Goal: Task Accomplishment & Management: Manage account settings

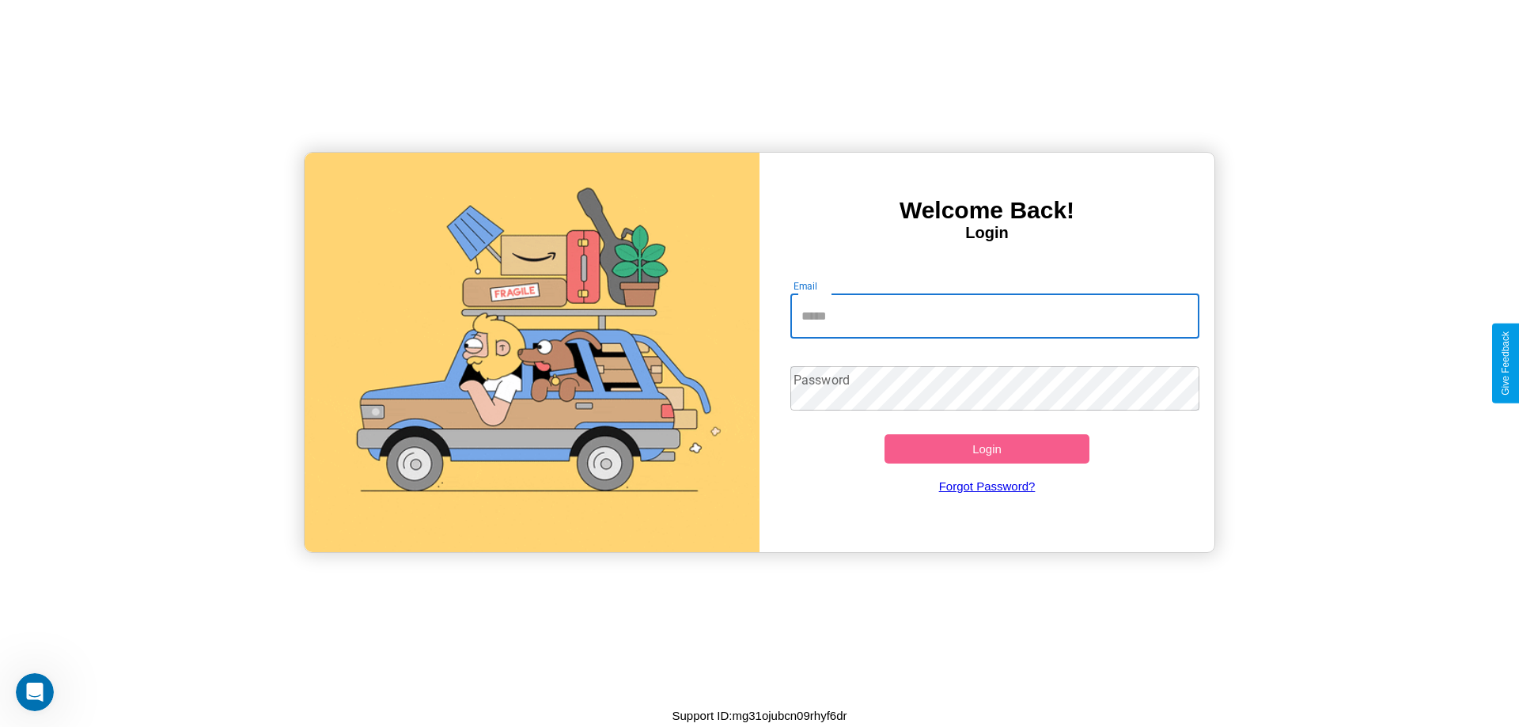
click at [994, 316] on input "Email" at bounding box center [995, 316] width 410 height 44
type input "**********"
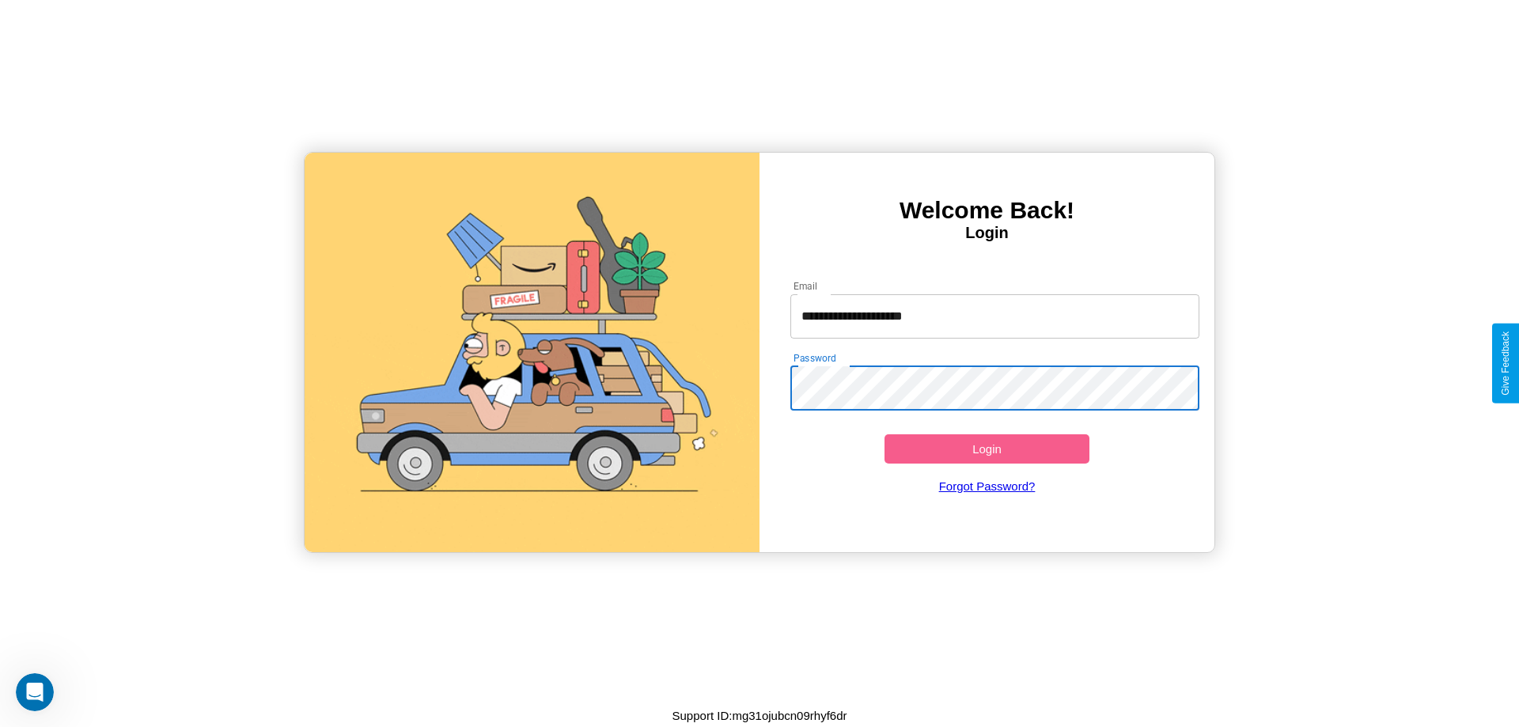
click at [986, 449] on button "Login" at bounding box center [986, 448] width 205 height 29
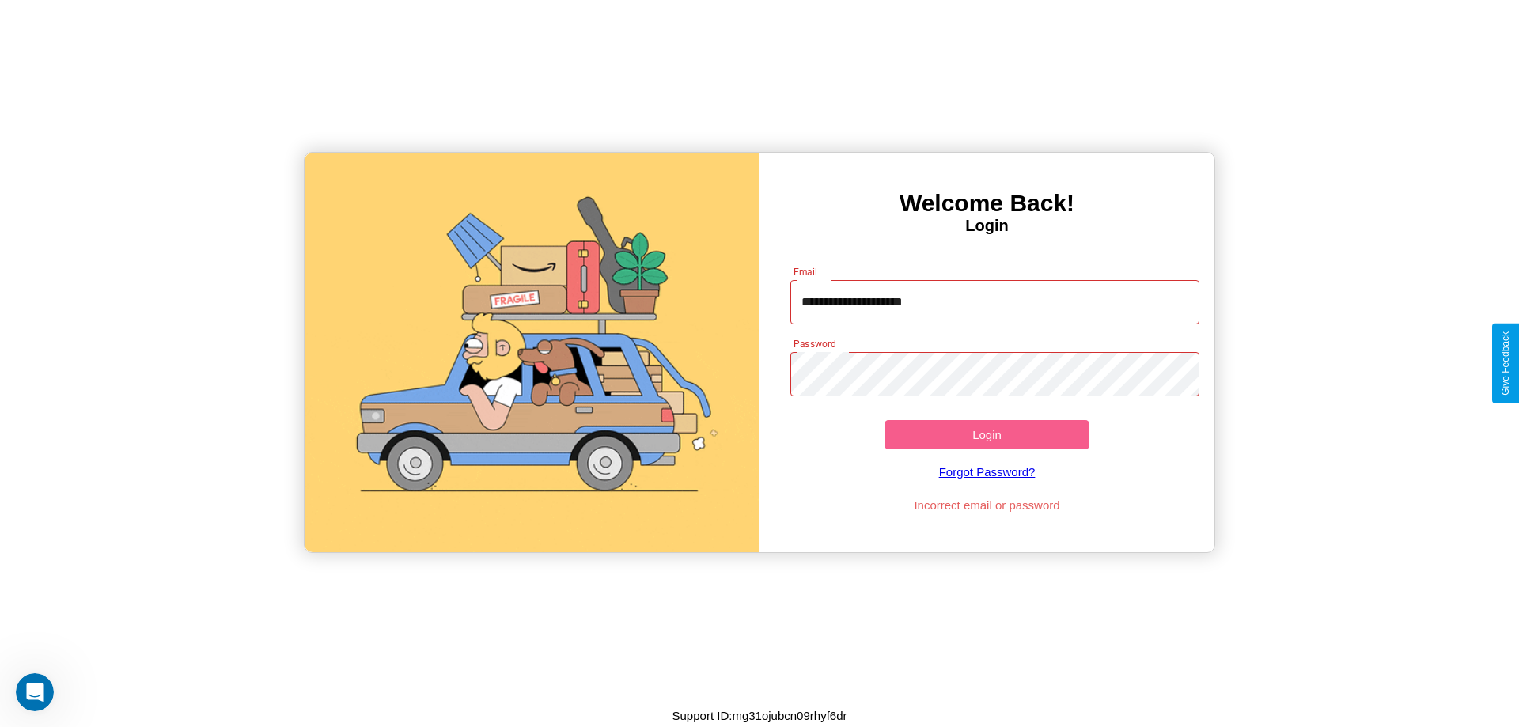
click at [986, 434] on button "Login" at bounding box center [986, 434] width 205 height 29
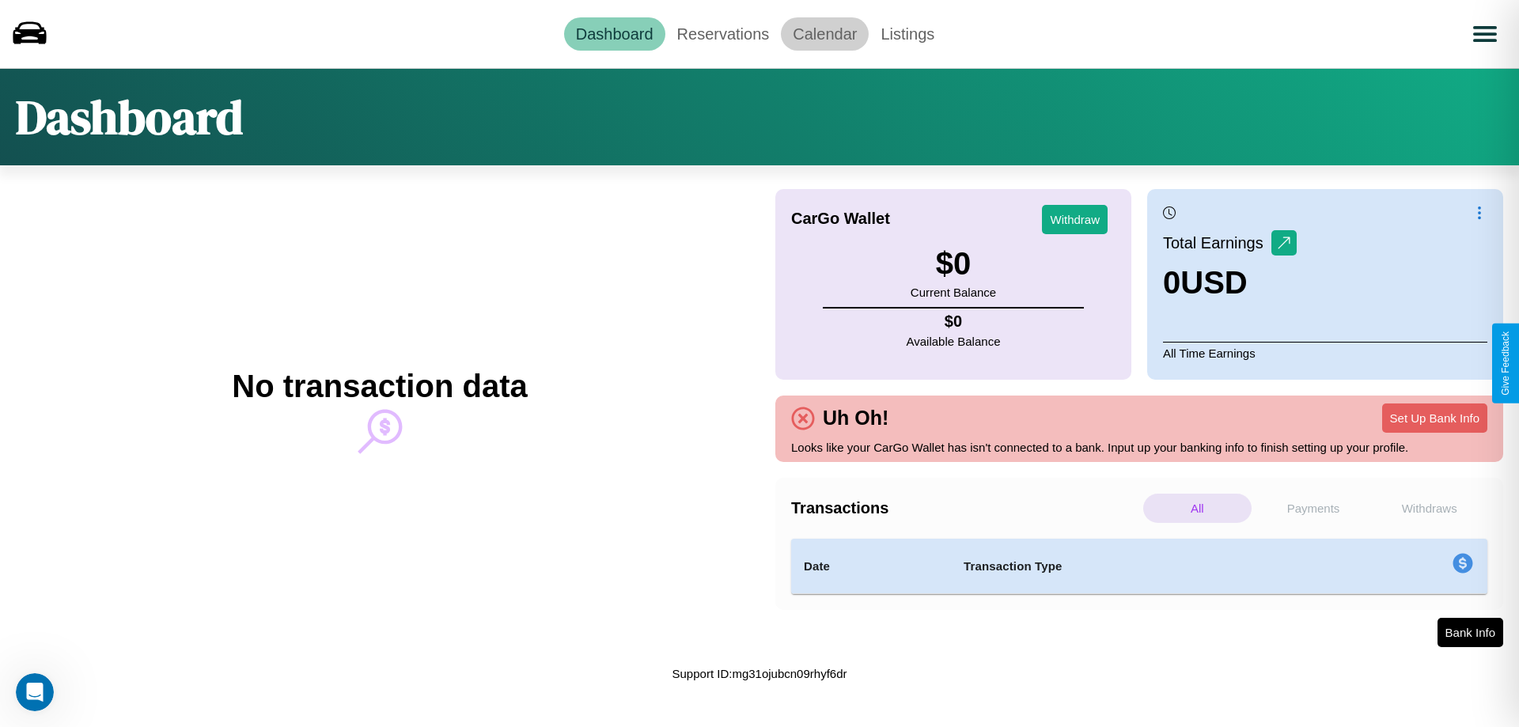
click at [824, 33] on link "Calendar" at bounding box center [825, 33] width 88 height 33
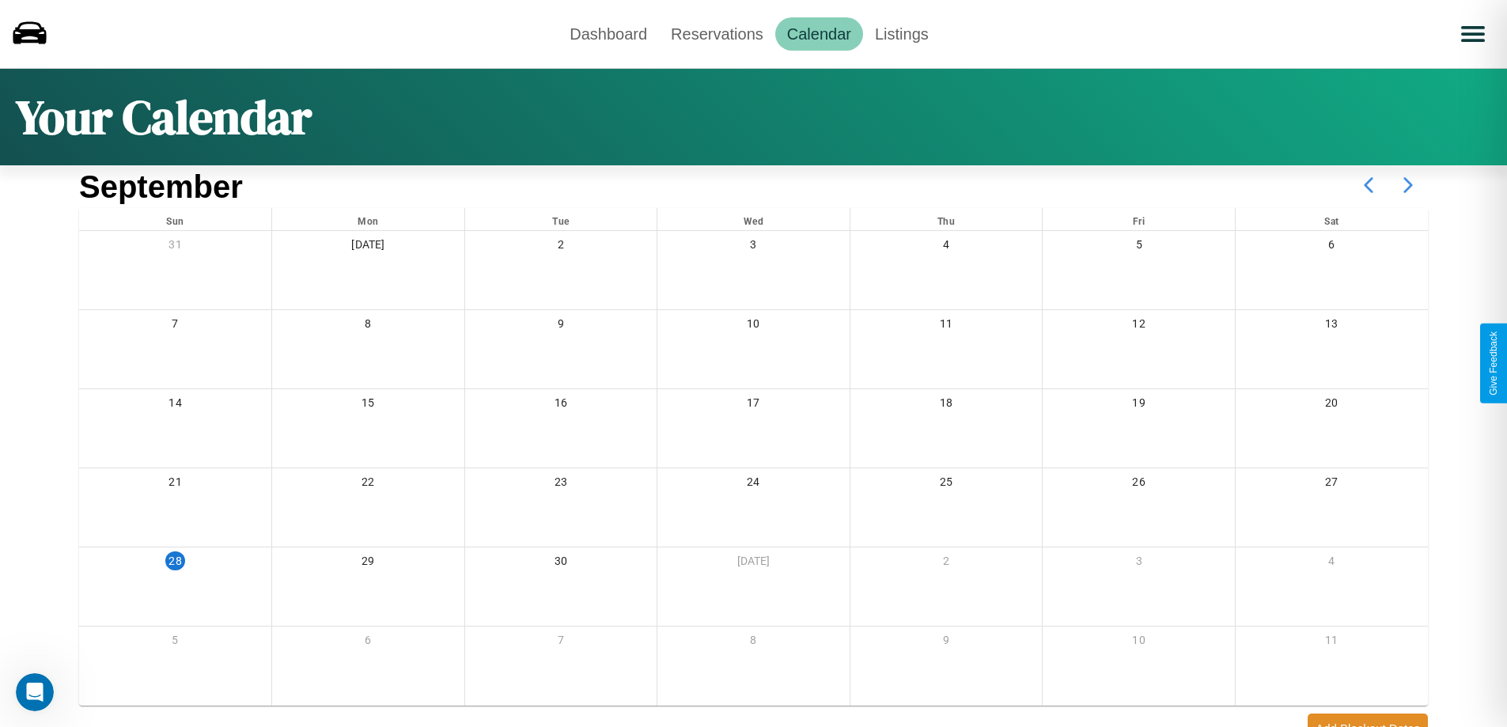
click at [1408, 185] on icon at bounding box center [1408, 185] width 40 height 40
click at [717, 33] on link "Reservations" at bounding box center [717, 33] width 116 height 33
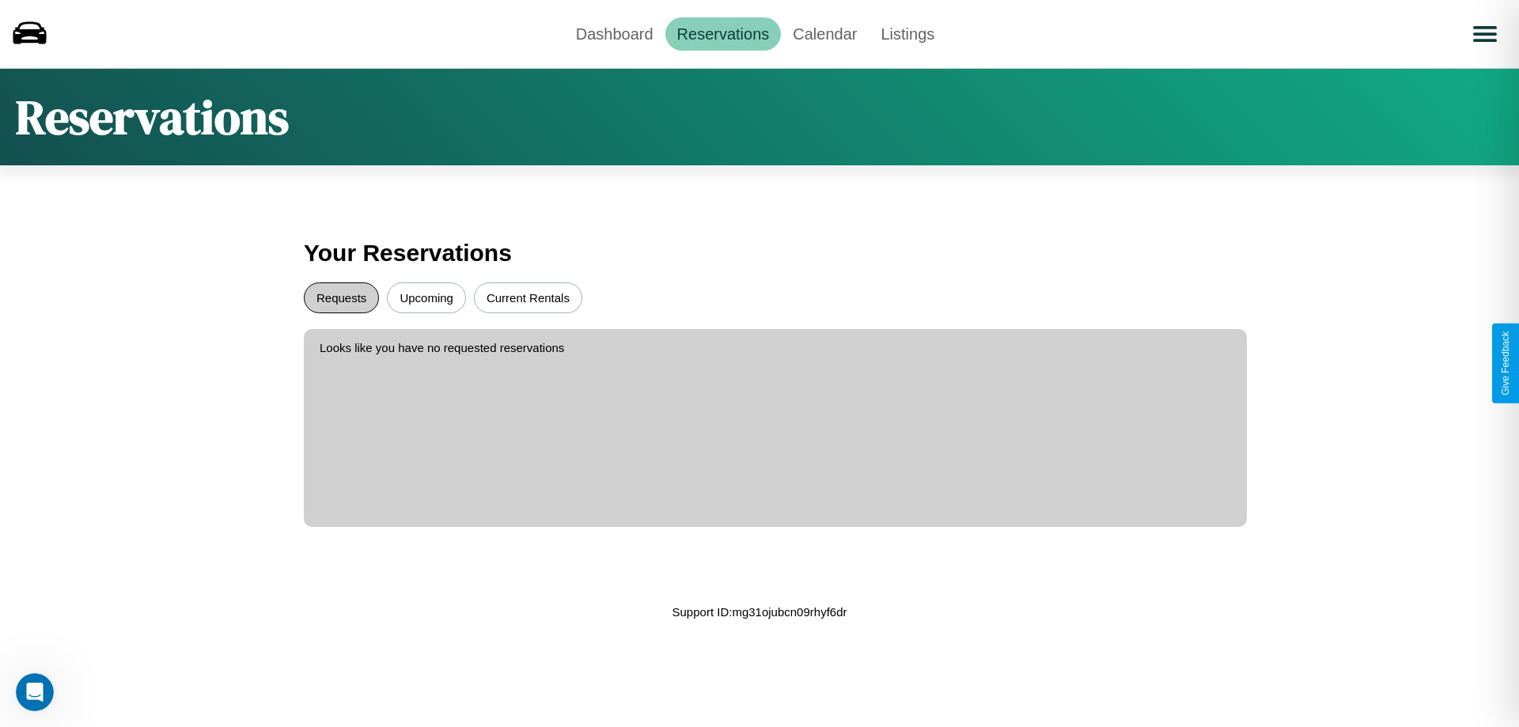
click at [341, 297] on button "Requests" at bounding box center [341, 297] width 75 height 31
click at [426, 297] on button "Upcoming" at bounding box center [426, 297] width 79 height 31
